Goal: Task Accomplishment & Management: Manage account settings

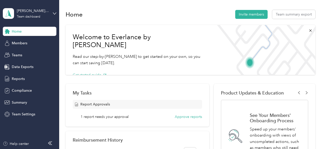
click at [174, 118] on div "1 report needs your approval Approve reports" at bounding box center [142, 116] width 122 height 5
click at [179, 117] on button "Approve reports" at bounding box center [188, 116] width 27 height 5
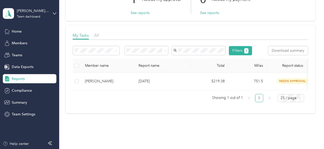
scroll to position [51, 0]
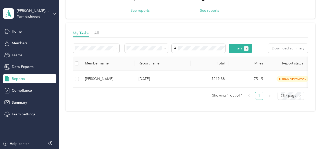
click at [74, 88] on td at bounding box center [77, 79] width 8 height 17
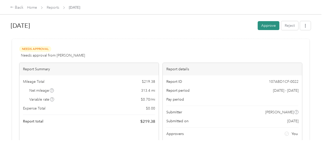
click at [267, 24] on button "Approve" at bounding box center [269, 25] width 22 height 9
